Goal: Task Accomplishment & Management: Complete application form

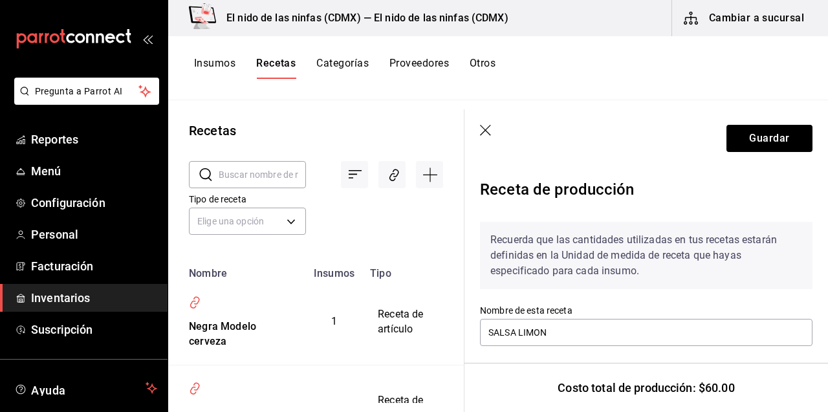
scroll to position [472, 0]
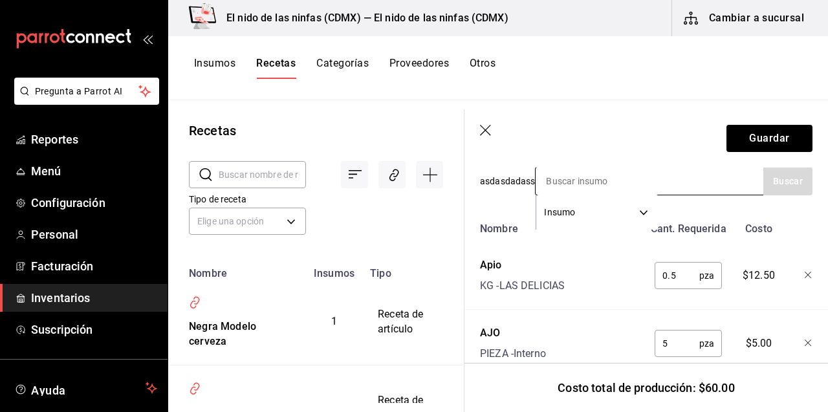
click at [634, 179] on input at bounding box center [600, 181] width 129 height 27
click at [650, 181] on input at bounding box center [600, 181] width 129 height 27
click at [613, 175] on input at bounding box center [600, 181] width 129 height 27
type input "cebolla"
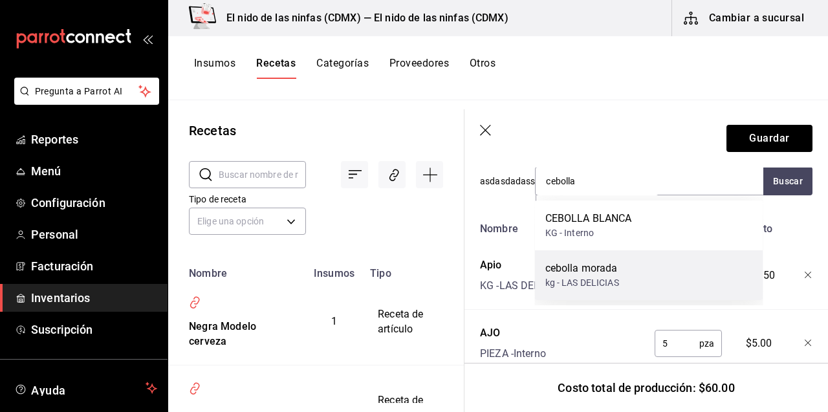
click at [604, 267] on div "cebolla morada" at bounding box center [583, 269] width 74 height 16
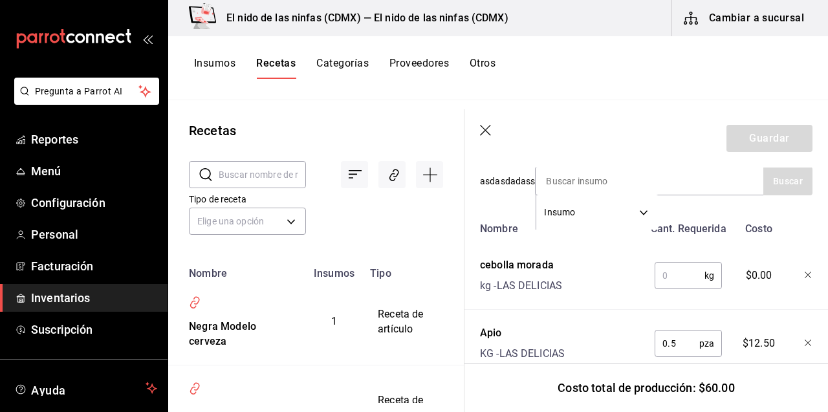
click at [629, 299] on div "Nombre Cant. Requerida Costo cebolla morada kg - LAS DELICIAS kg ​ $0.00 Apio K…" at bounding box center [646, 365] width 333 height 298
click at [679, 278] on input "text" at bounding box center [680, 276] width 50 height 26
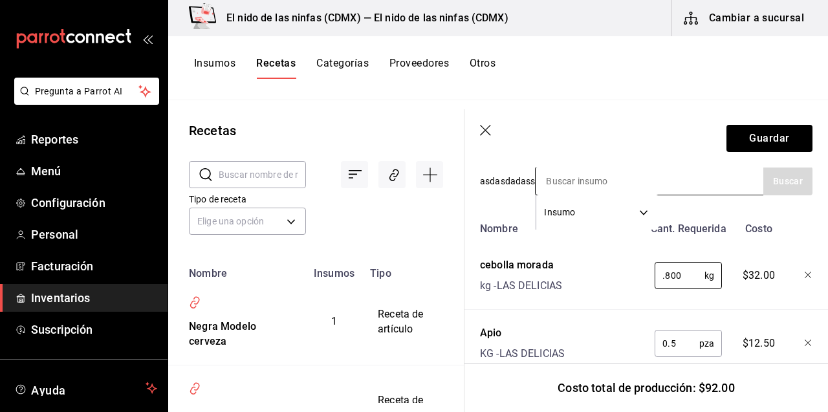
click at [688, 187] on div "Insumo SUPPLY" at bounding box center [649, 181] width 228 height 28
type input "0.800"
click at [688, 187] on div "Insumo SUPPLY" at bounding box center [649, 181] width 228 height 28
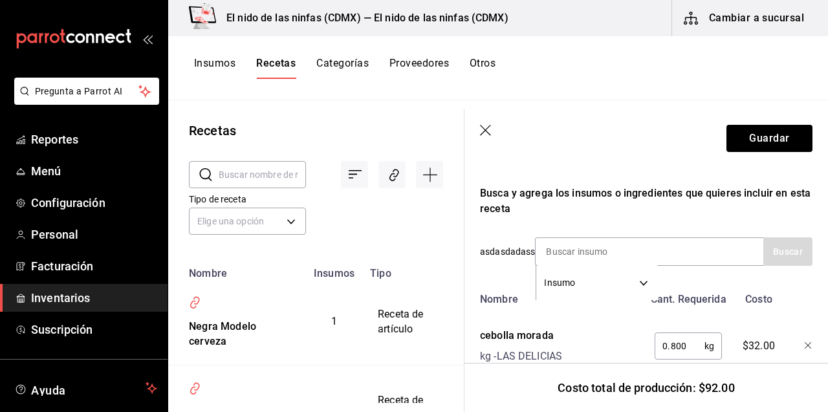
scroll to position [400, 0]
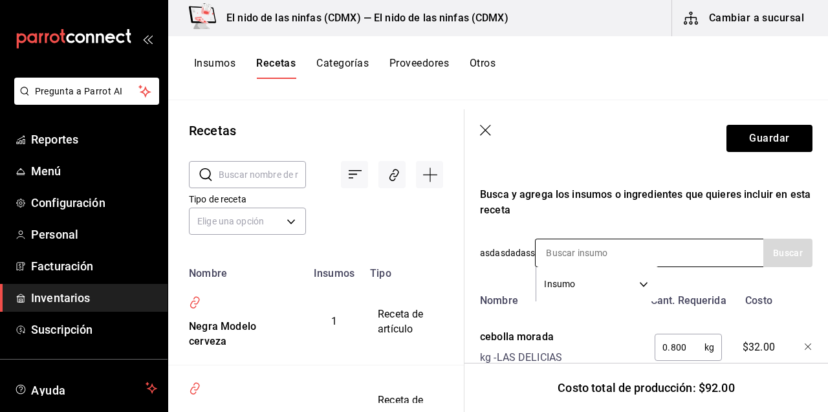
click at [619, 246] on input at bounding box center [600, 252] width 129 height 27
click at [659, 258] on input "[PERSON_NAME]" at bounding box center [600, 252] width 129 height 27
type input "j"
click at [659, 247] on input at bounding box center [600, 252] width 129 height 27
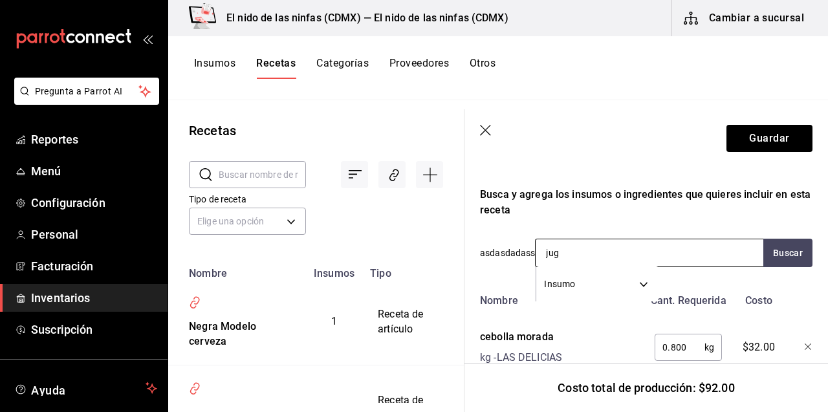
type input "jugo"
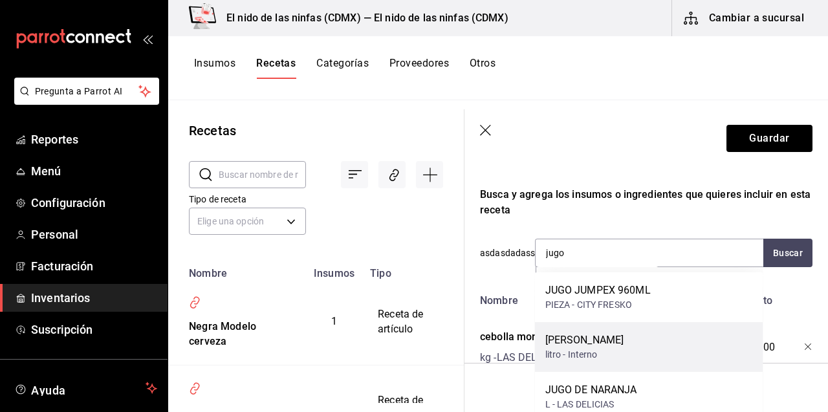
click at [627, 344] on div "[PERSON_NAME] litro - Interno" at bounding box center [649, 347] width 228 height 50
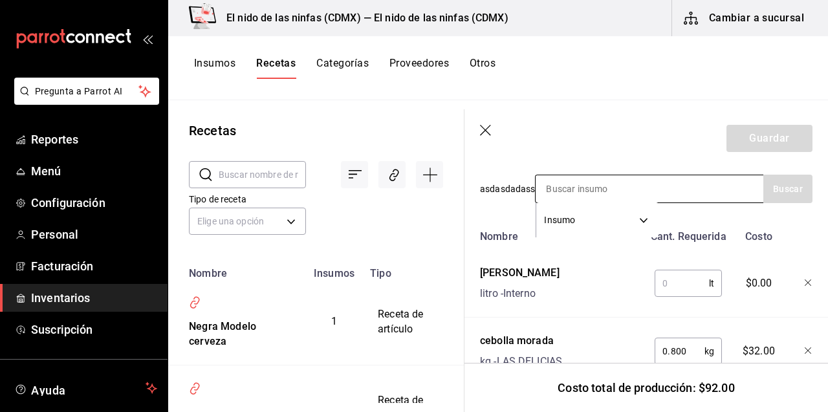
scroll to position [469, 0]
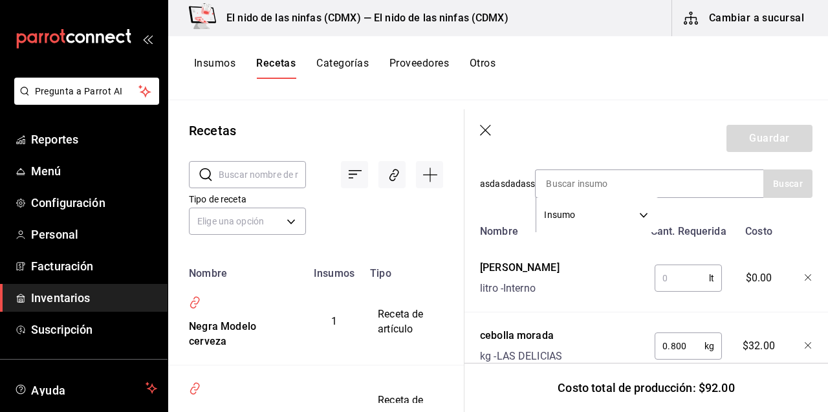
click at [669, 270] on input "text" at bounding box center [682, 278] width 54 height 26
type input "1"
click at [639, 322] on div "Nombre Cant. Requerida Costo [PERSON_NAME] litro - Interno 1 lt ​ $100.00 cebol…" at bounding box center [646, 402] width 333 height 366
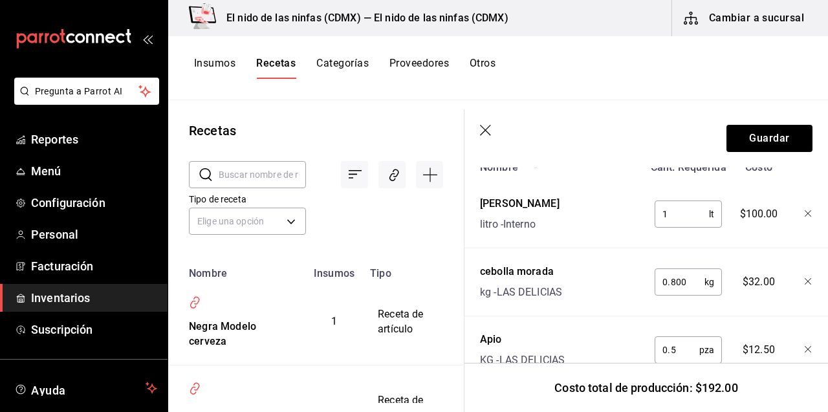
scroll to position [480, 0]
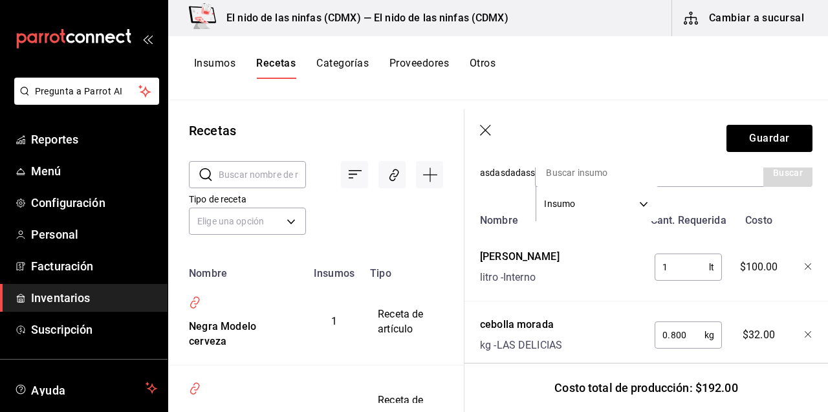
click at [657, 166] on header "Guardar" at bounding box center [647, 138] width 364 height 58
click at [658, 170] on input at bounding box center [600, 172] width 129 height 27
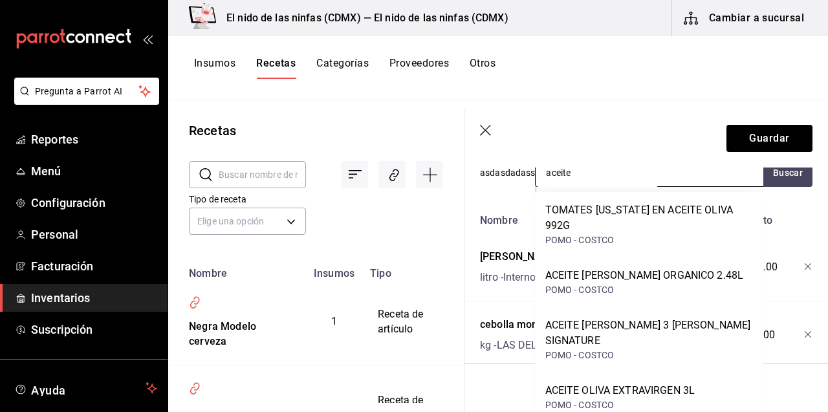
click at [648, 176] on input "aceite" at bounding box center [600, 172] width 129 height 27
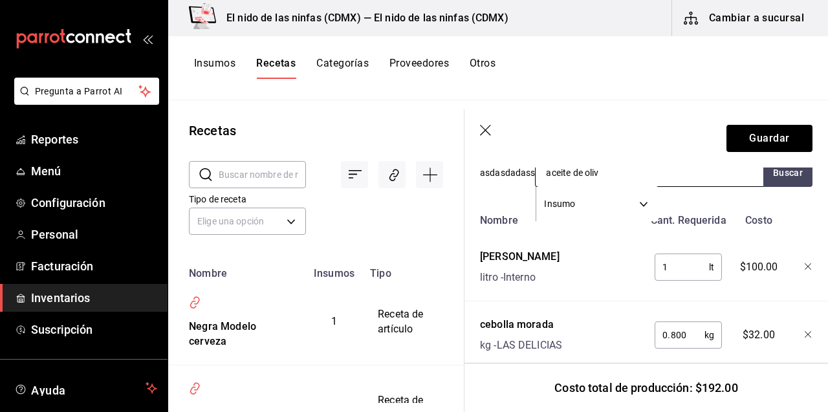
type input "aceite [PERSON_NAME]"
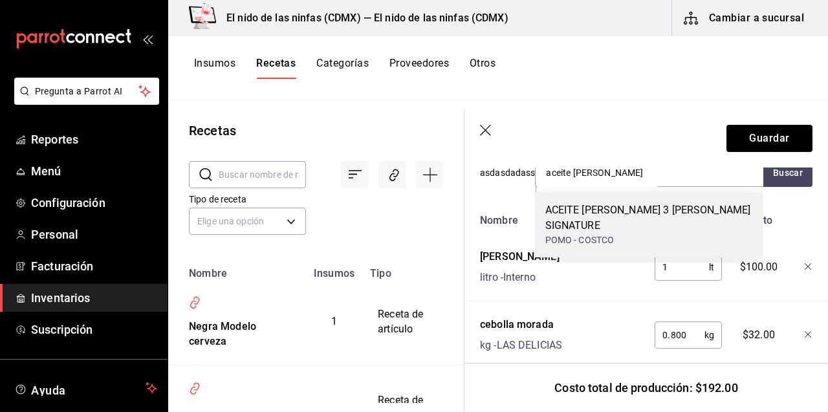
click at [620, 224] on div "ACEITE [PERSON_NAME] 3 [PERSON_NAME] SIGNATURE" at bounding box center [650, 218] width 208 height 31
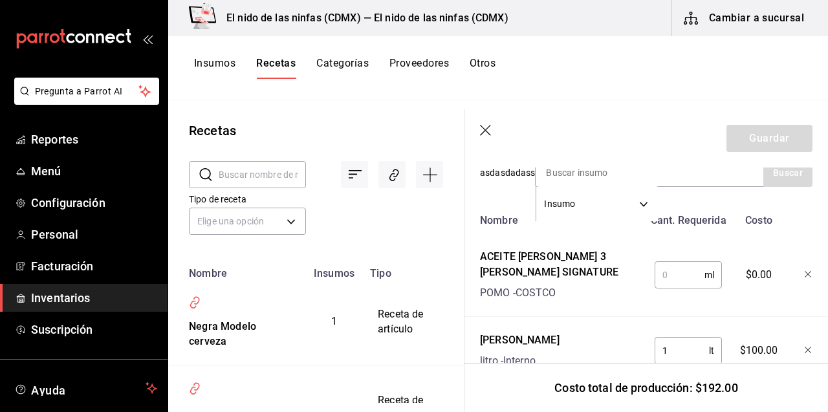
click at [673, 281] on input "text" at bounding box center [680, 275] width 50 height 26
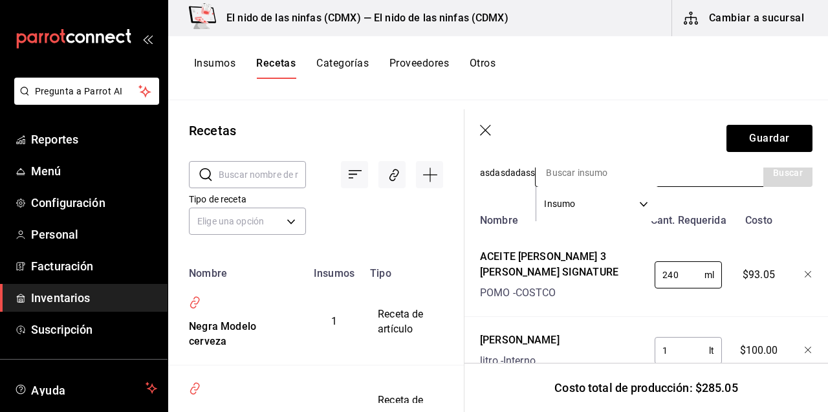
type input "240"
click at [628, 173] on input at bounding box center [600, 172] width 129 height 27
type input "vinagre blanco"
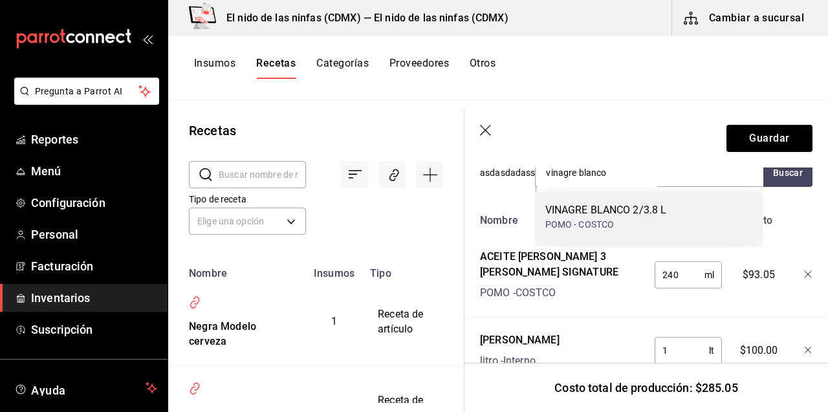
click at [586, 214] on div "VINAGRE BLANCO 2/3.8 L" at bounding box center [607, 211] width 122 height 16
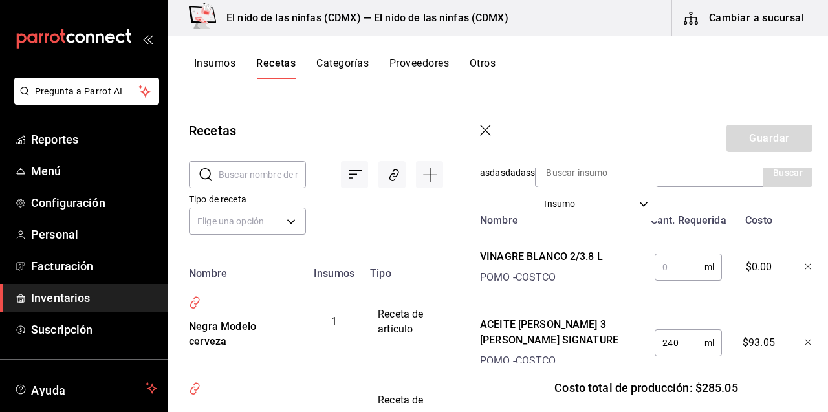
click at [675, 267] on input "text" at bounding box center [680, 267] width 50 height 26
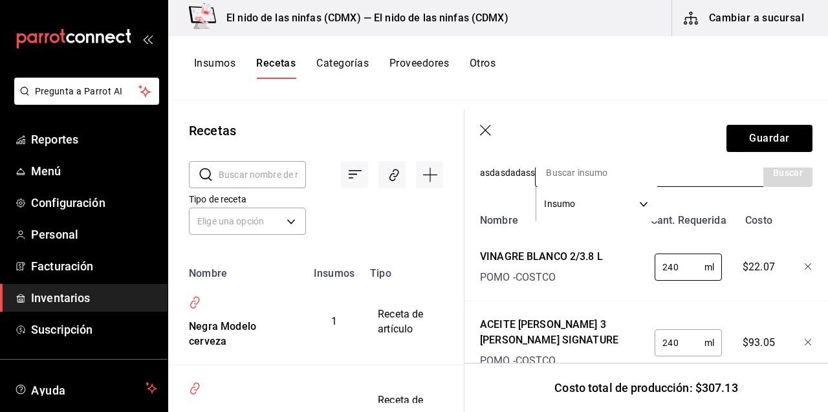
type input "240"
click at [700, 175] on div "Insumo SUPPLY" at bounding box center [649, 173] width 228 height 28
click at [582, 172] on input at bounding box center [600, 172] width 129 height 27
type input "alb"
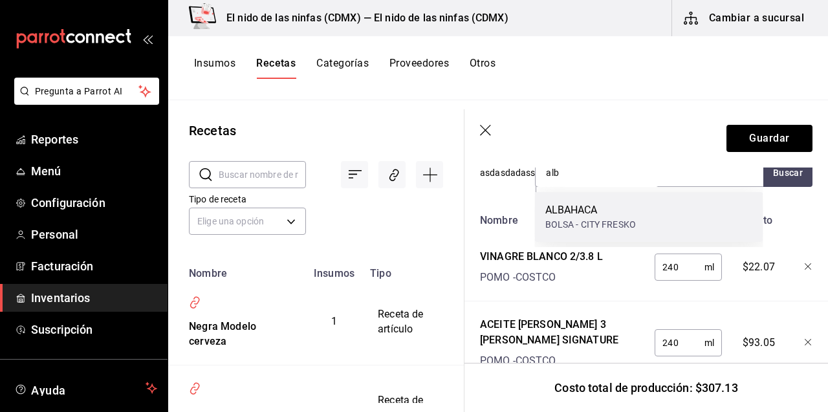
click at [576, 234] on div "ALBAHACA BOLSA - CITY FRESKO" at bounding box center [649, 217] width 228 height 50
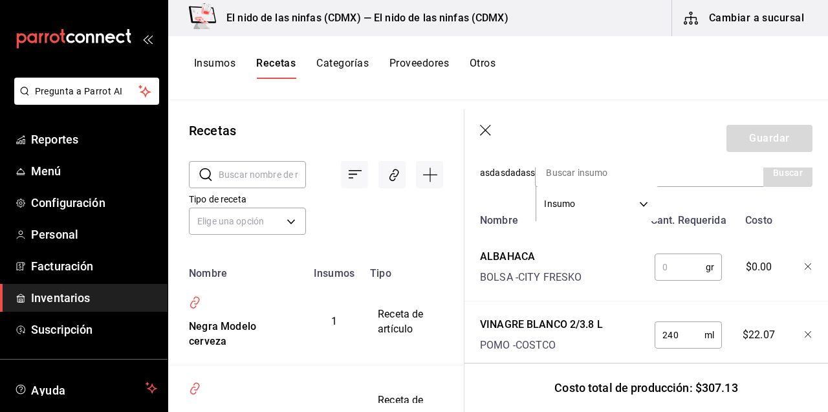
click at [672, 270] on input "text" at bounding box center [680, 267] width 51 height 26
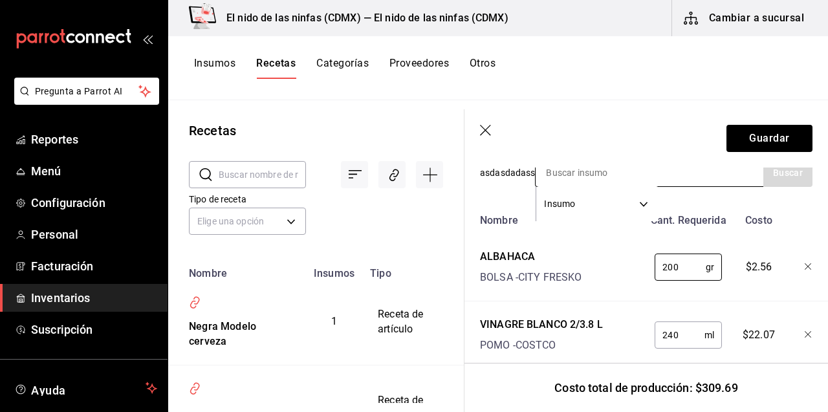
type input "200"
click at [642, 171] on input at bounding box center [600, 172] width 129 height 27
type input "sal"
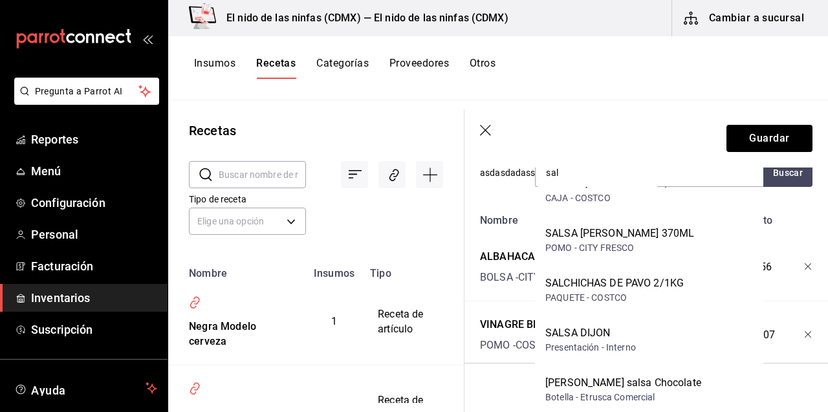
scroll to position [417, 0]
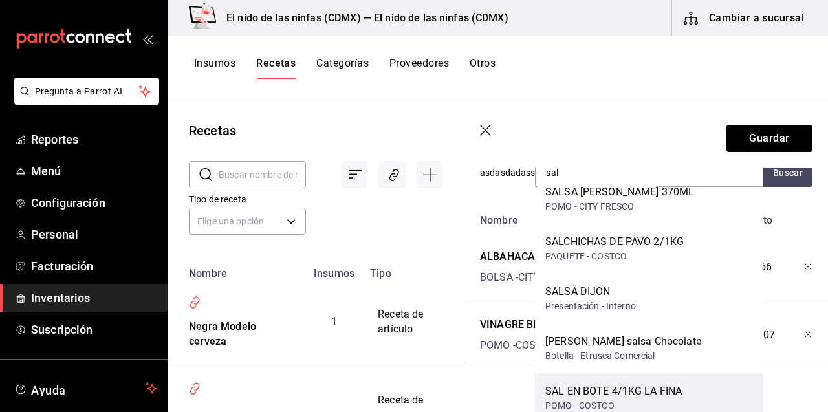
click at [628, 387] on div "SAL EN BOTE 4/1KG LA FINA" at bounding box center [614, 392] width 137 height 16
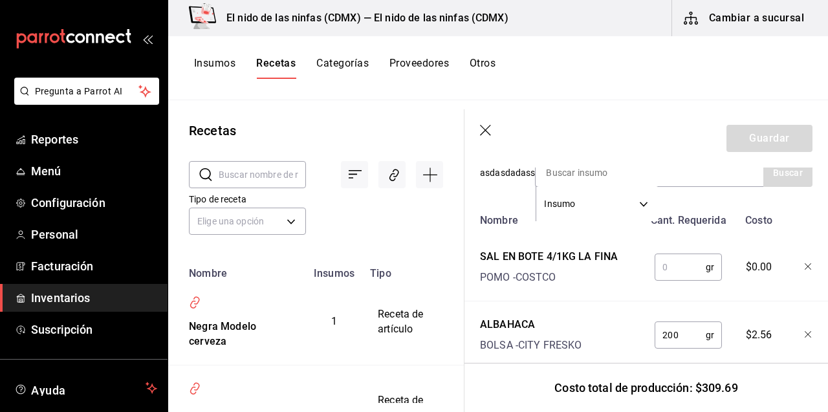
click at [667, 261] on input "text" at bounding box center [680, 267] width 51 height 26
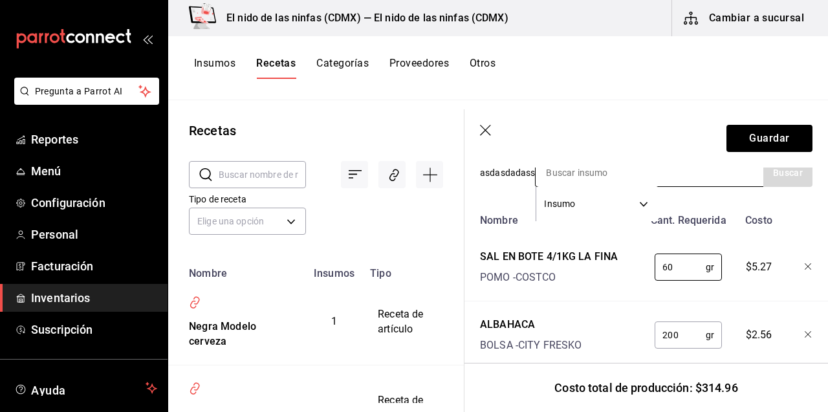
type input "60"
click at [642, 178] on input at bounding box center [600, 172] width 129 height 27
type input "pimienta"
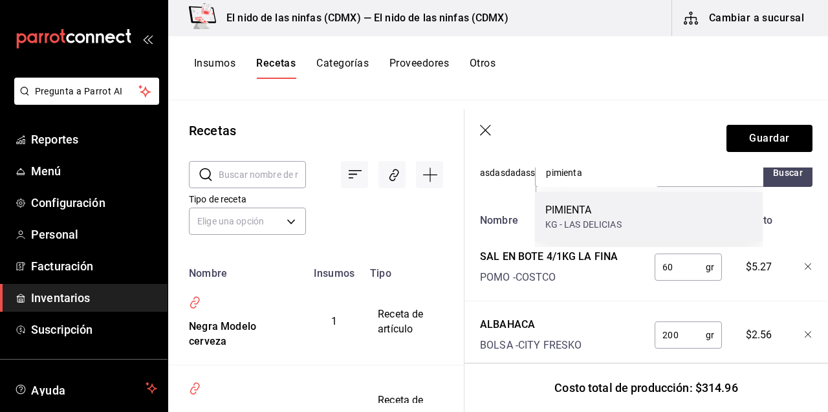
click at [669, 229] on div "PIMIENTA KG - LAS DELICIAS" at bounding box center [649, 217] width 228 height 50
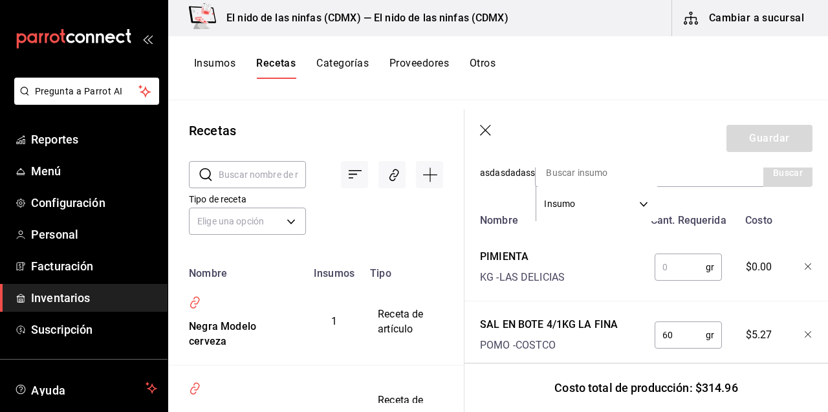
click at [681, 267] on input "text" at bounding box center [680, 267] width 51 height 26
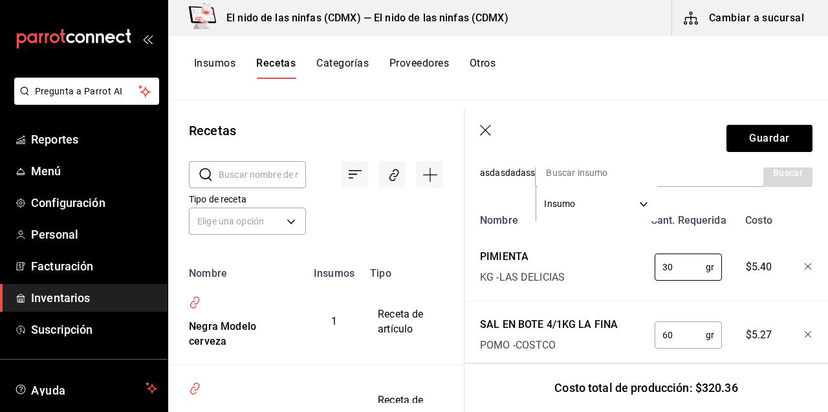
type input "30"
click at [769, 377] on div "Costo total de producción: $320.36" at bounding box center [647, 387] width 364 height 49
click at [774, 137] on button "Guardar" at bounding box center [770, 138] width 86 height 27
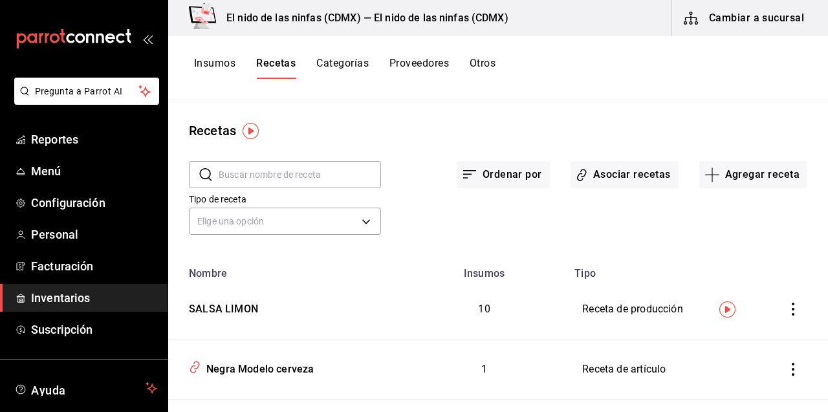
click at [202, 58] on button "Insumos" at bounding box center [214, 68] width 41 height 22
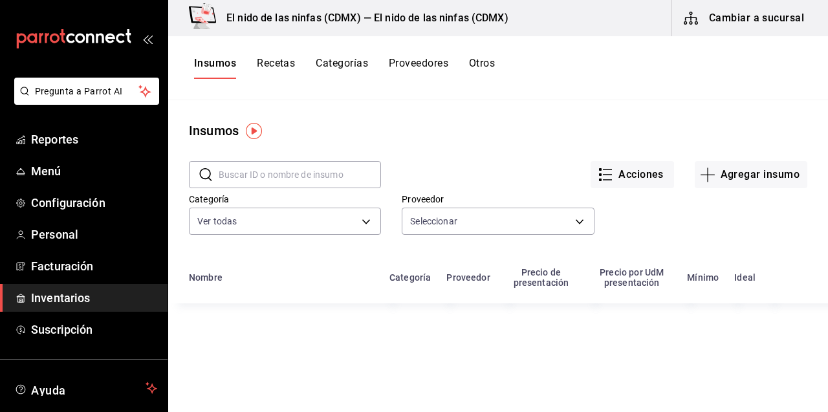
type input "ffa525ba-d419-4fbd-a2cf-2fa9b3e957f6,13e22313-6340-4187-a848-d76b70e8f9e4,f5484…"
click at [241, 180] on input "text" at bounding box center [300, 175] width 162 height 26
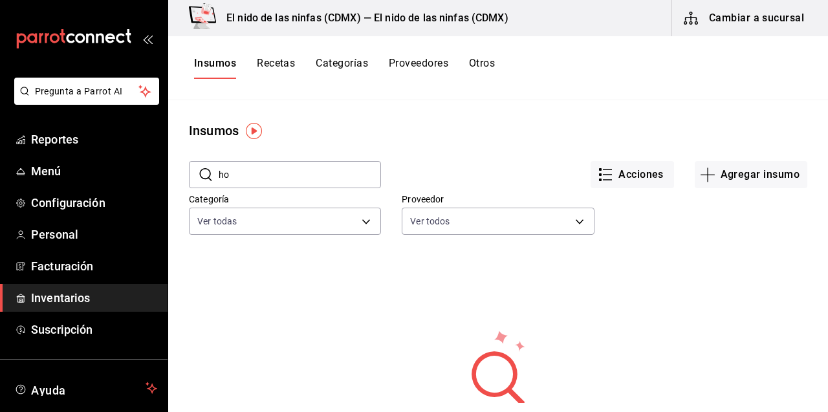
type input "h"
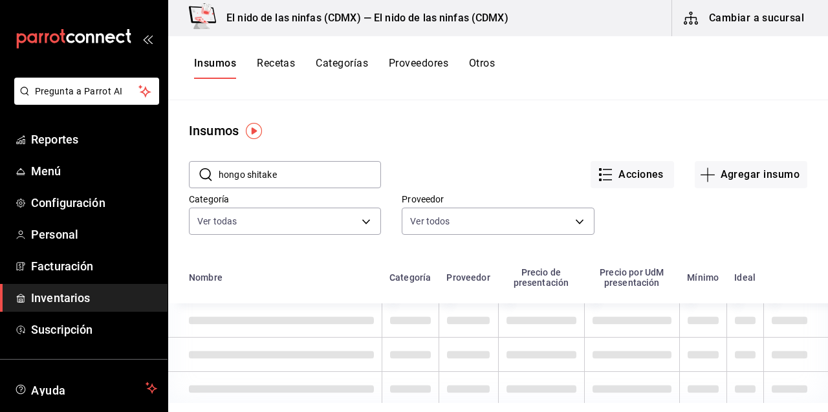
type input "hongo shitake"
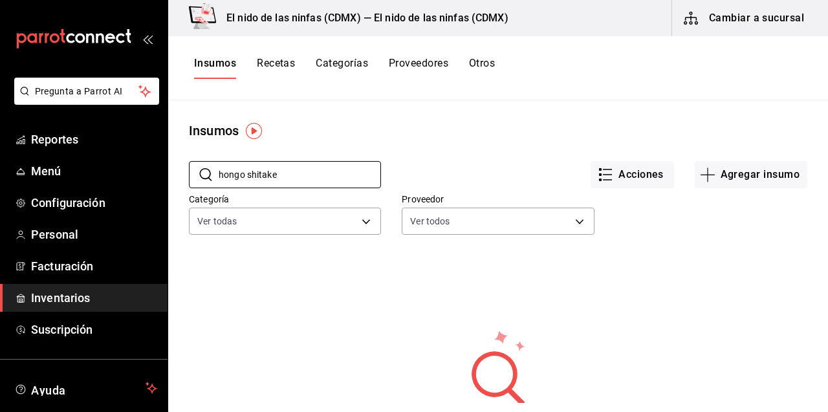
drag, startPoint x: 298, startPoint y: 173, endPoint x: 176, endPoint y: 168, distance: 122.4
click at [176, 168] on div "​ hongo shitake ​" at bounding box center [274, 164] width 213 height 48
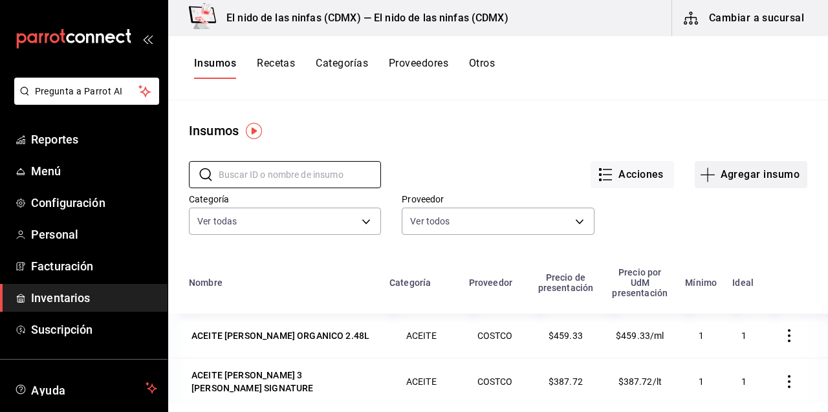
click at [746, 177] on button "Agregar insumo" at bounding box center [751, 174] width 113 height 27
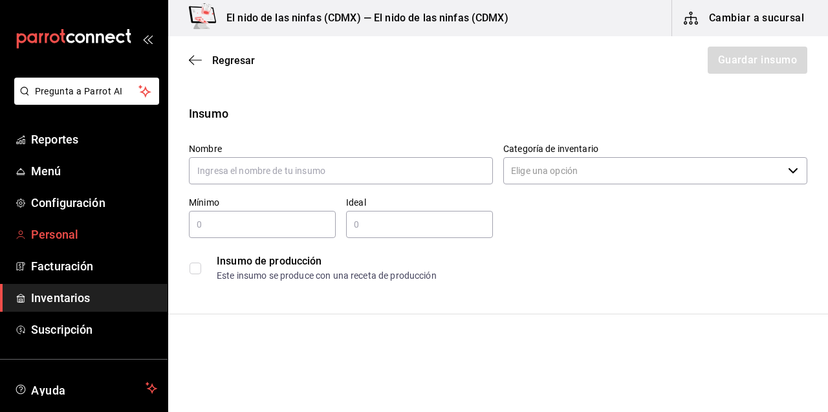
click at [50, 225] on link "Personal" at bounding box center [84, 235] width 168 height 28
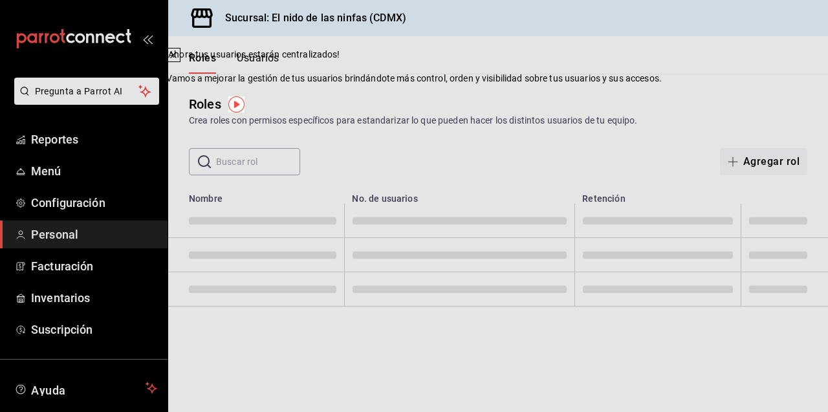
click at [562, 95] on div "Roles Crea roles con permisos específicos para estandarizar lo que pueden hacer…" at bounding box center [498, 110] width 660 height 33
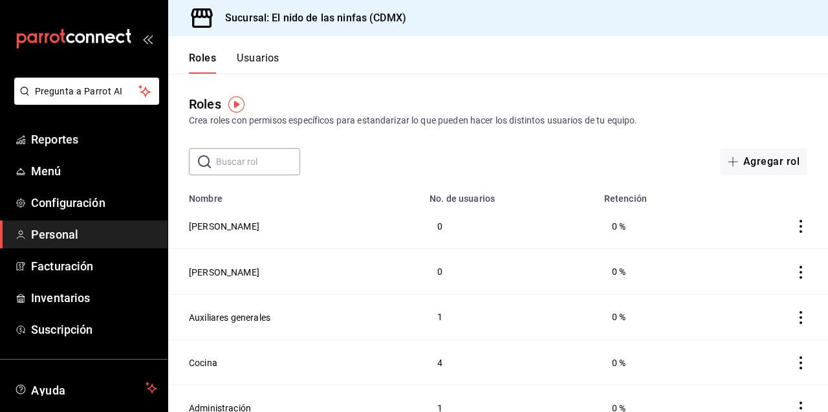
click at [279, 59] on button "Usuarios" at bounding box center [258, 63] width 43 height 22
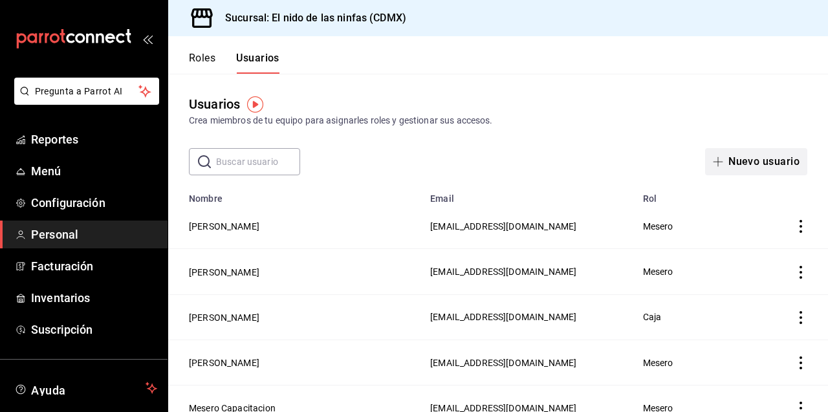
click at [751, 158] on button "Nuevo usuario" at bounding box center [756, 161] width 102 height 27
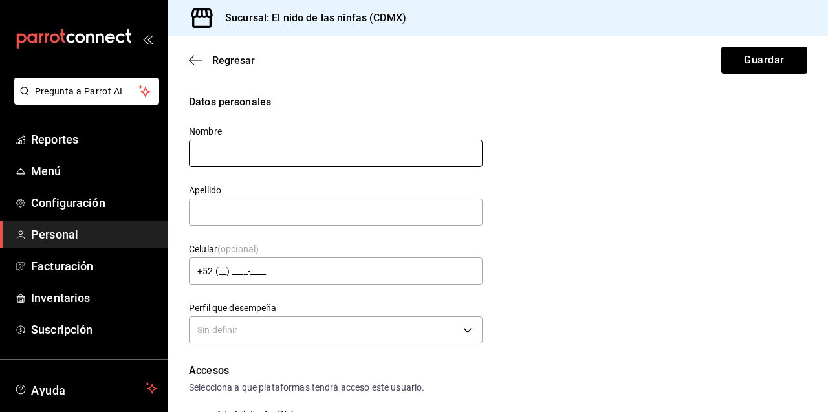
click at [237, 154] on input "text" at bounding box center [336, 153] width 294 height 27
type input "marina"
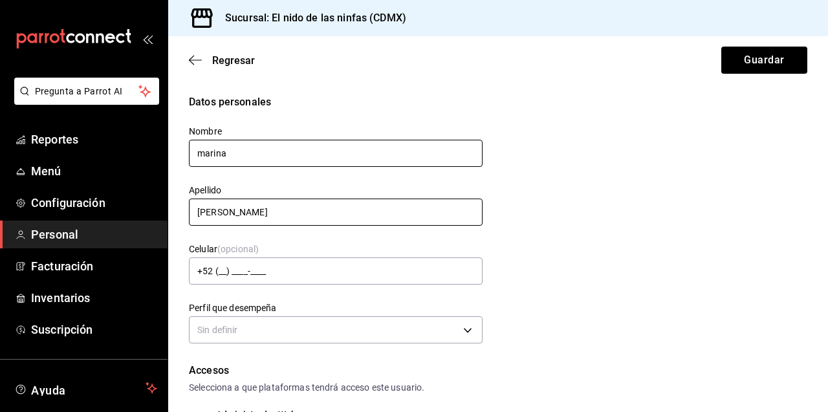
type input "[PERSON_NAME]"
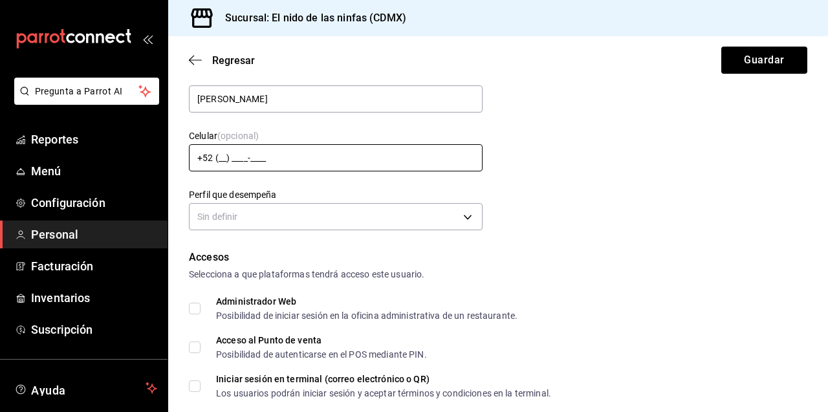
scroll to position [115, 0]
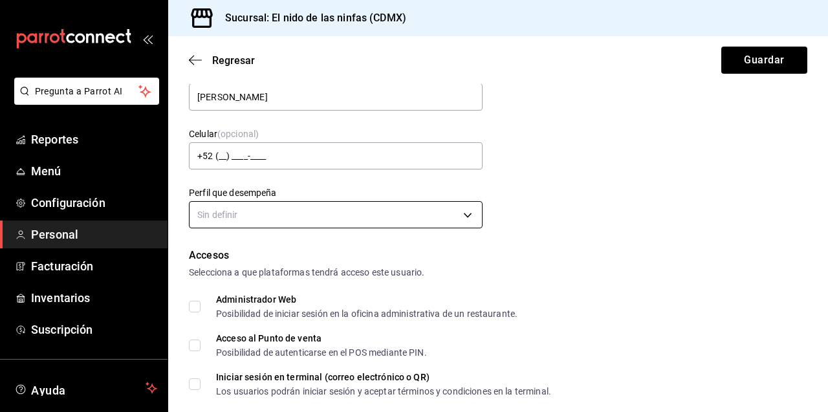
click at [424, 220] on body "Pregunta a Parrot AI Reportes Menú Configuración Personal Facturación Inventari…" at bounding box center [414, 206] width 828 height 412
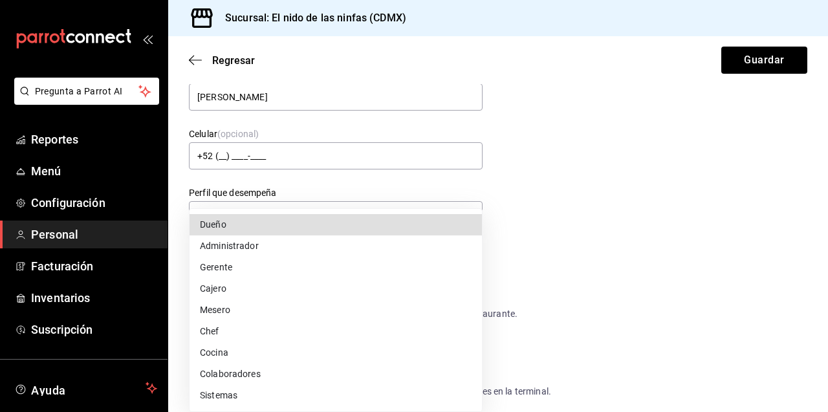
click at [248, 372] on li "Colaboradores" at bounding box center [336, 374] width 292 height 21
type input "STAFF"
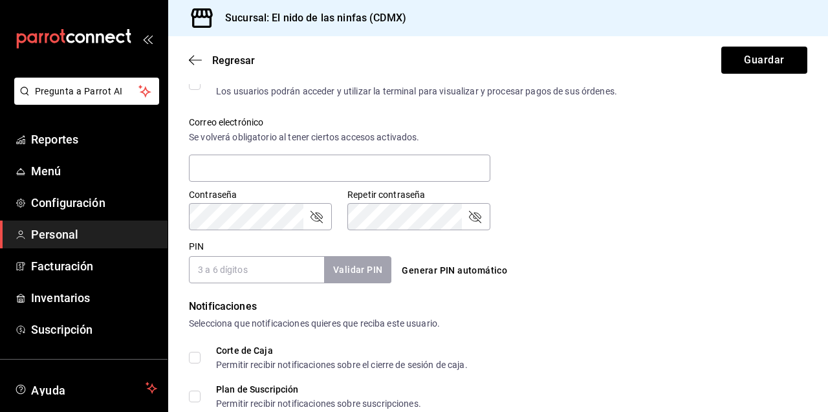
scroll to position [461, 0]
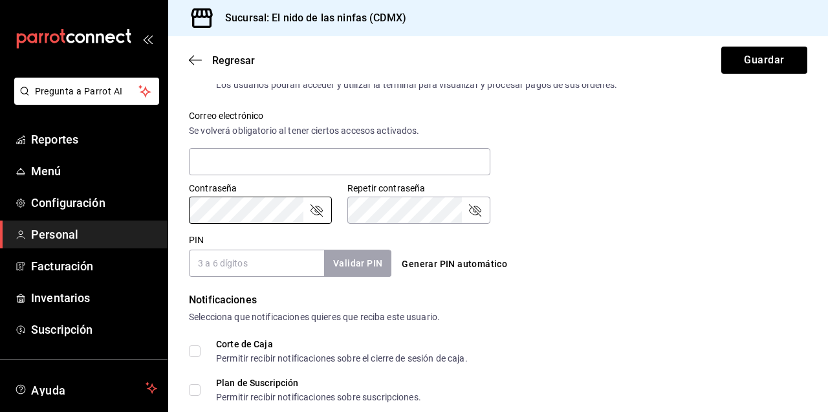
click at [537, 263] on div "Generar PIN automático" at bounding box center [498, 264] width 203 height 24
click at [269, 258] on input "PIN" at bounding box center [256, 263] width 135 height 27
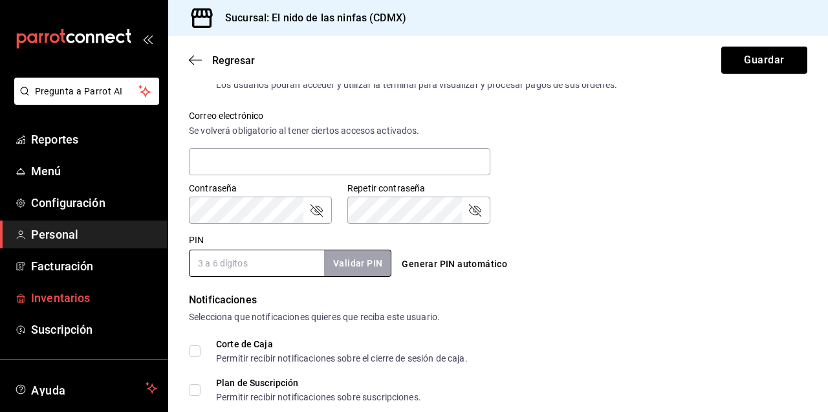
click at [56, 294] on span "Inventarios" at bounding box center [94, 297] width 126 height 17
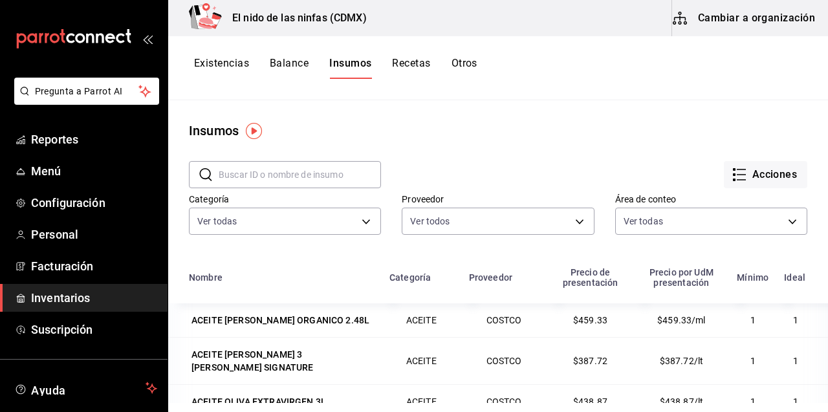
click at [736, 17] on button "Cambiar a organización" at bounding box center [745, 18] width 146 height 36
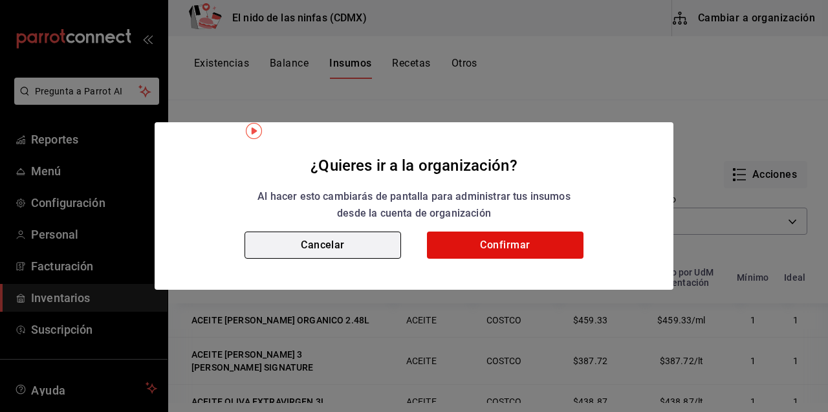
click at [304, 247] on button "Cancelar" at bounding box center [323, 245] width 157 height 27
